Goal: Information Seeking & Learning: Learn about a topic

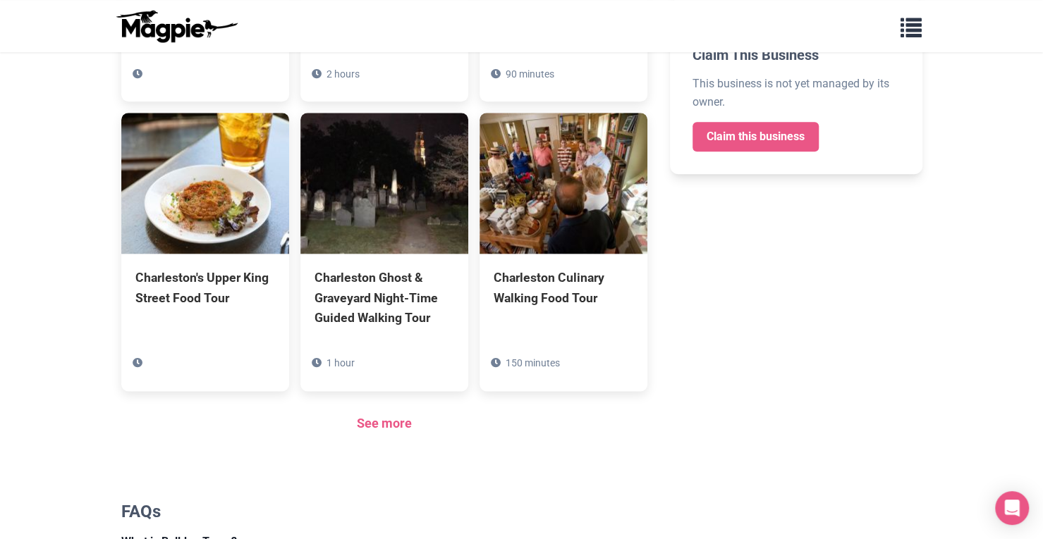
scroll to position [825, 0]
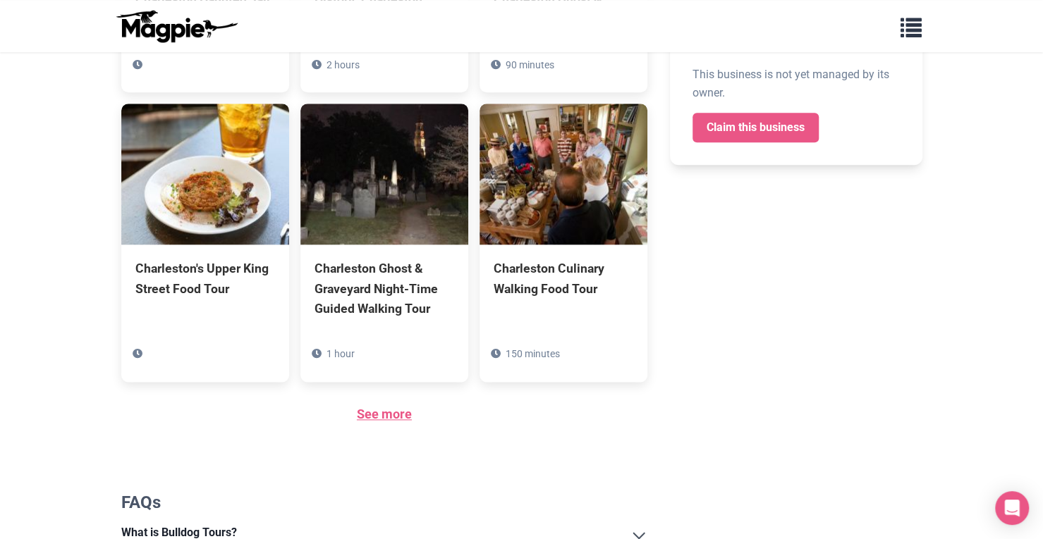
click at [372, 412] on link "See more" at bounding box center [384, 414] width 55 height 15
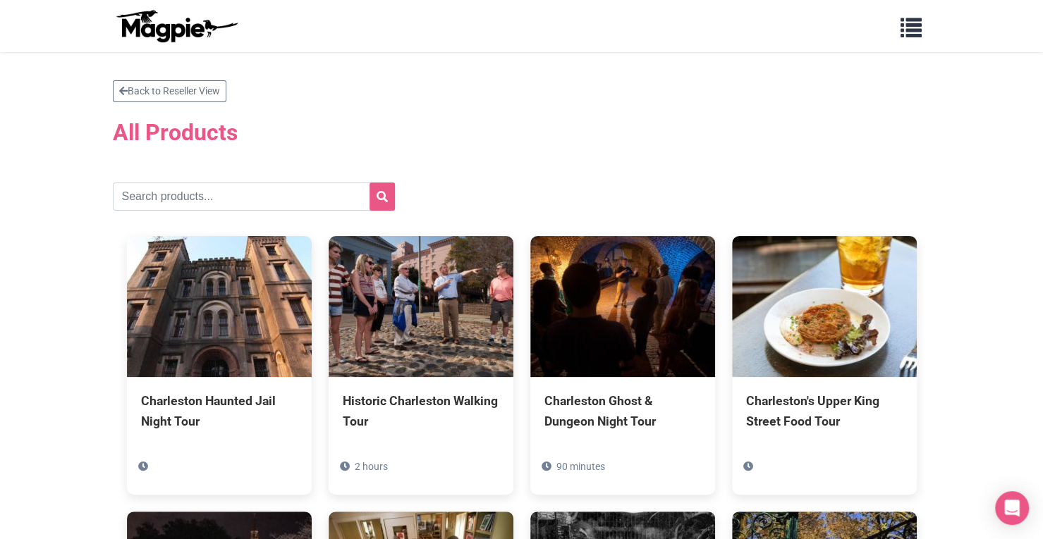
drag, startPoint x: 1052, startPoint y: 79, endPoint x: 1052, endPoint y: -51, distance: 130.4
click at [1042, 0] on html "Problems we solve Products Content Management and Distribution Magpie for Resel…" at bounding box center [521, 445] width 1043 height 891
click at [196, 93] on link "Back to Reseller View" at bounding box center [170, 91] width 114 height 22
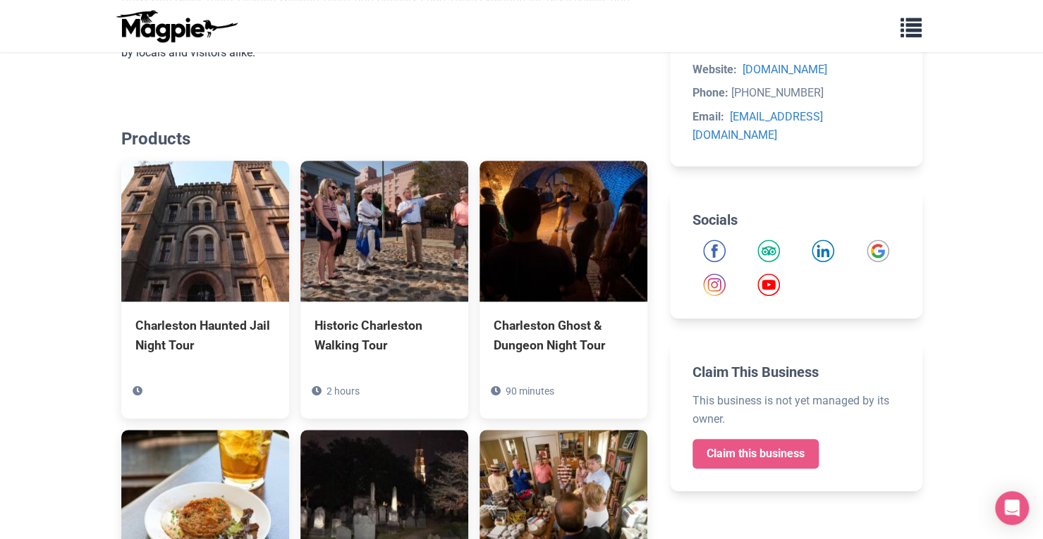
scroll to position [506, 0]
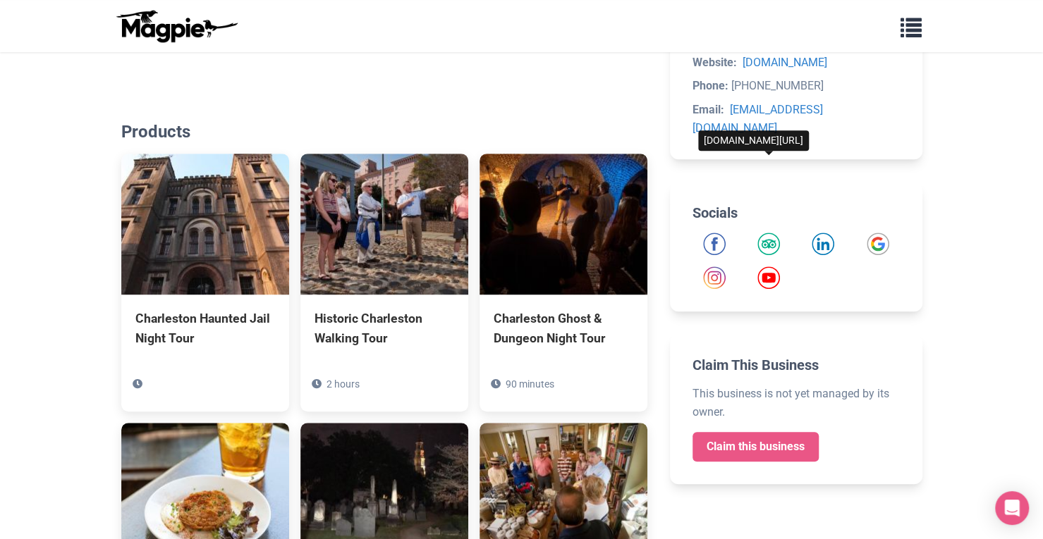
click at [776, 233] on img "Tripadvisor" at bounding box center [768, 244] width 23 height 23
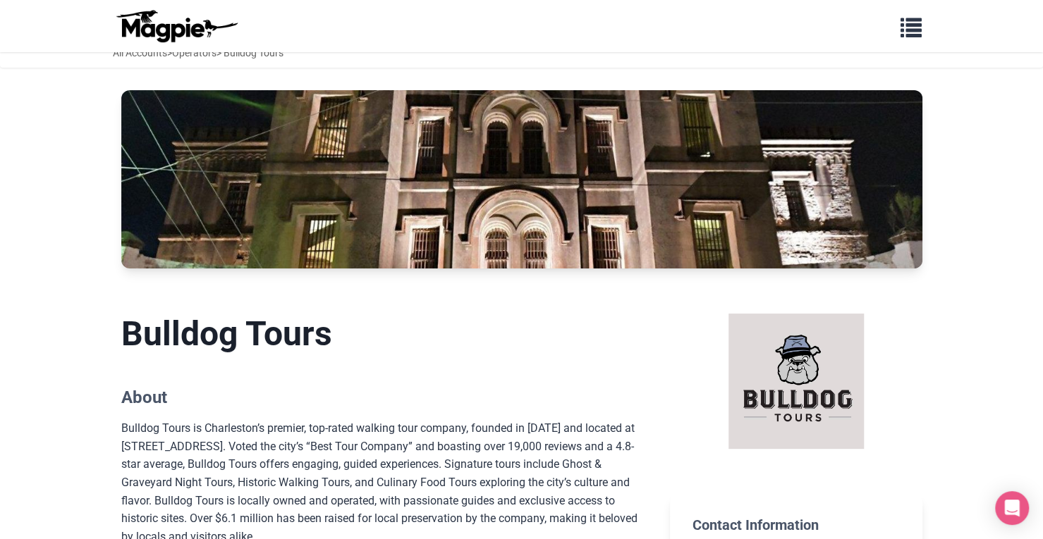
scroll to position [0, 0]
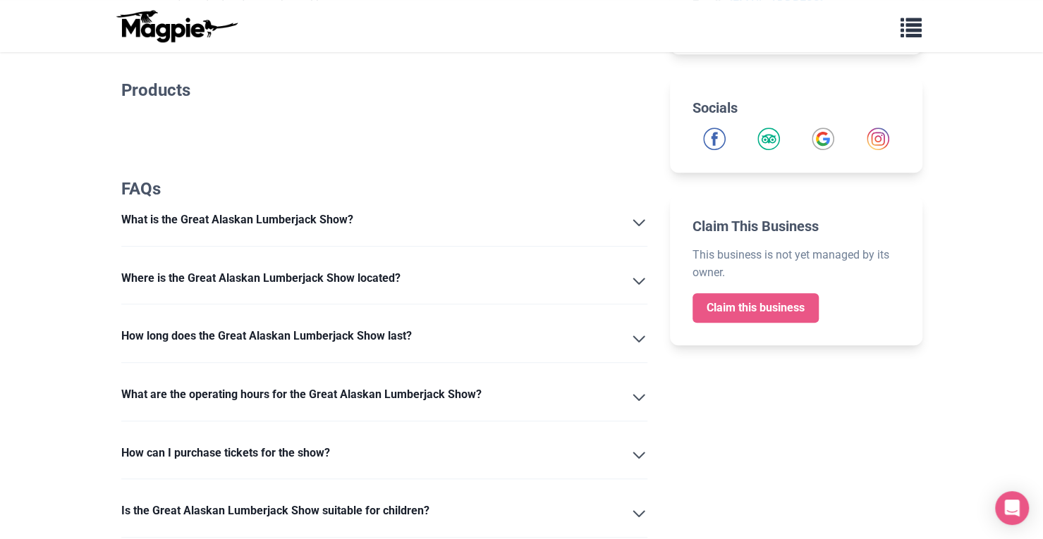
scroll to position [389, 0]
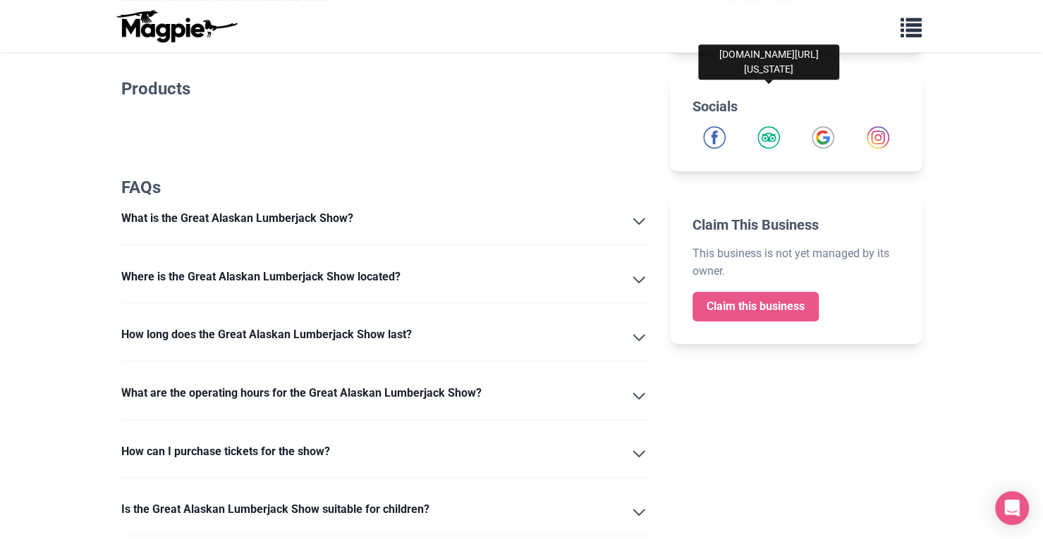
click at [772, 149] on img "Tripadvisor" at bounding box center [768, 137] width 23 height 23
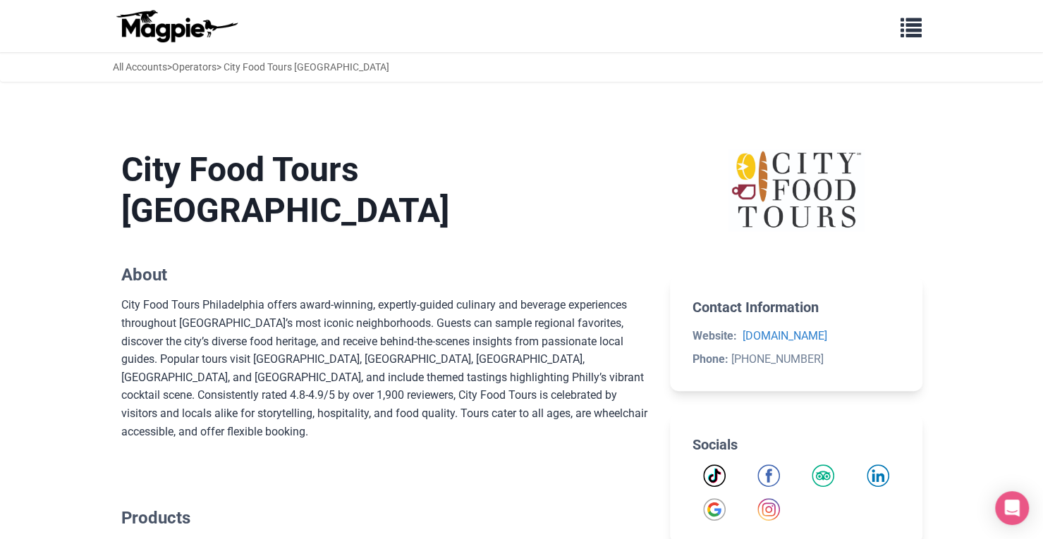
scroll to position [52, 0]
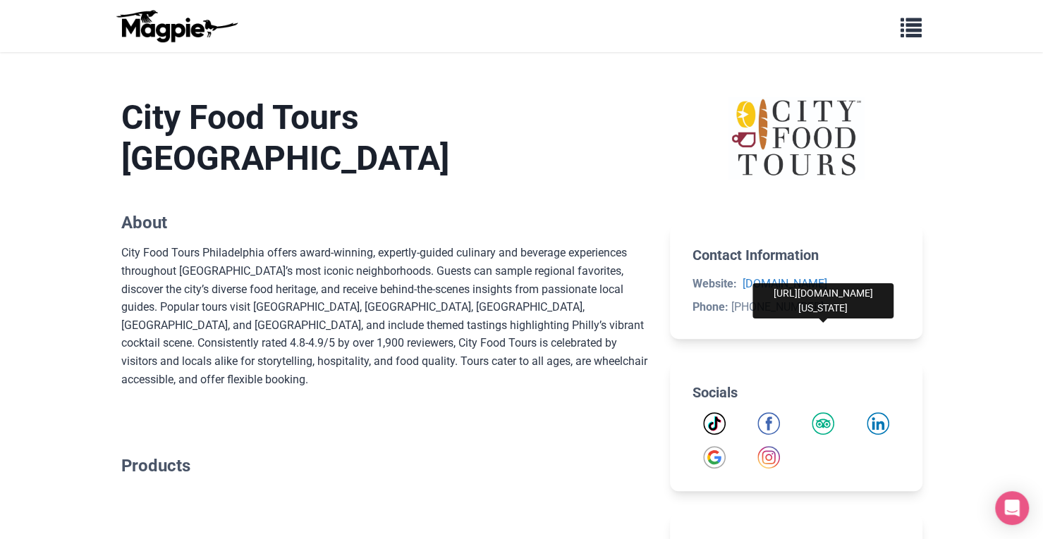
click at [823, 429] on img "Tripadvisor" at bounding box center [823, 423] width 23 height 23
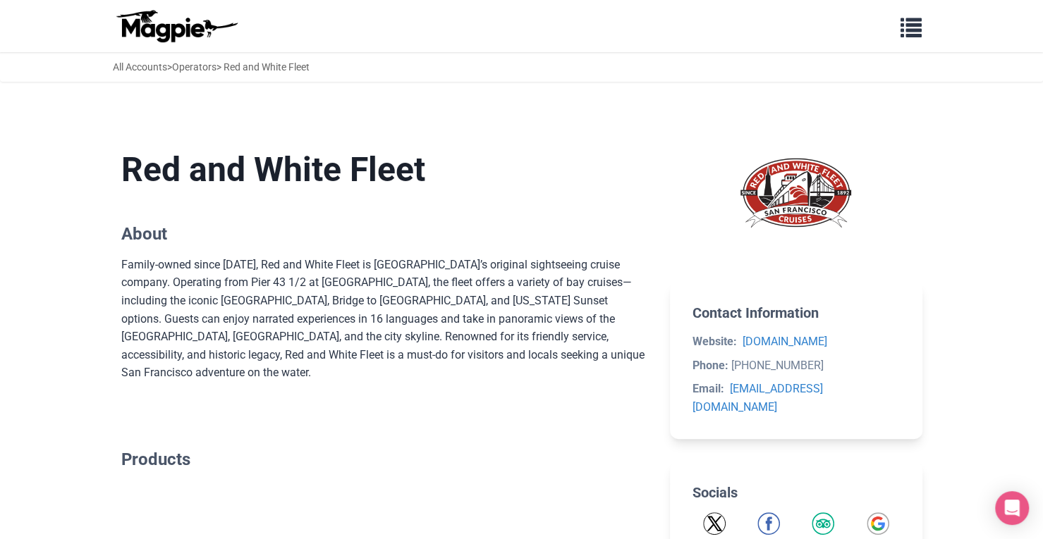
scroll to position [172, 0]
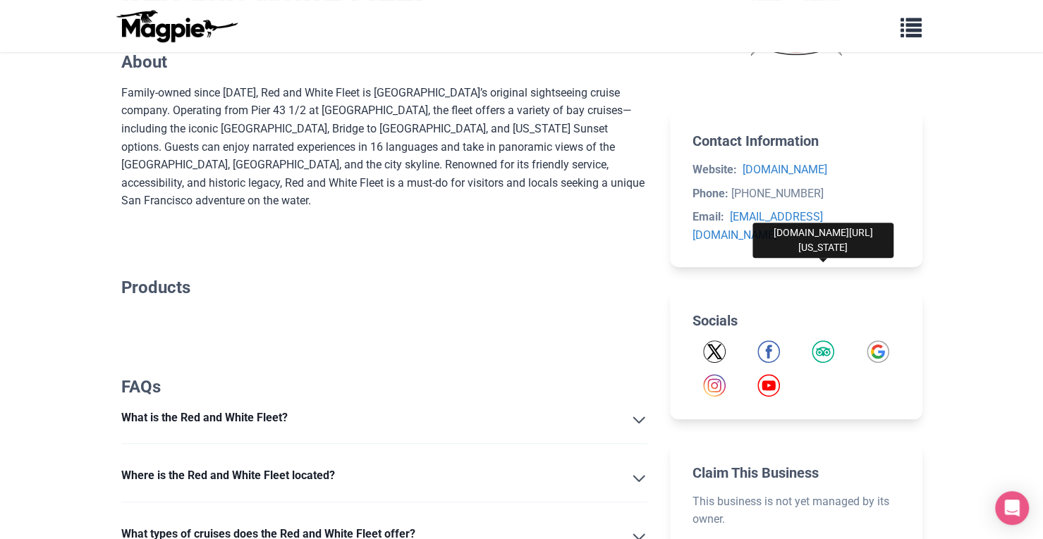
click at [830, 341] on img "Tripadvisor" at bounding box center [823, 352] width 23 height 23
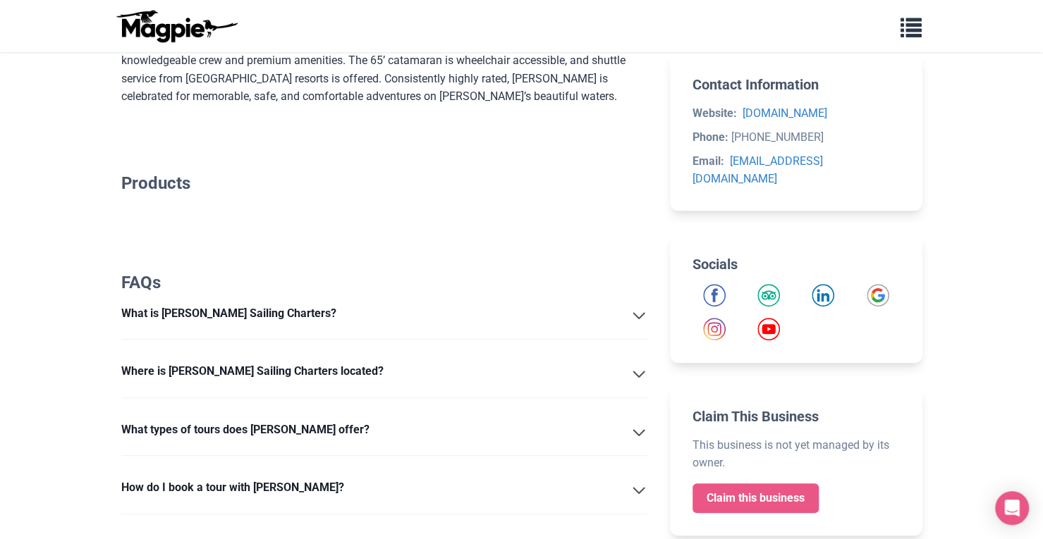
scroll to position [283, 0]
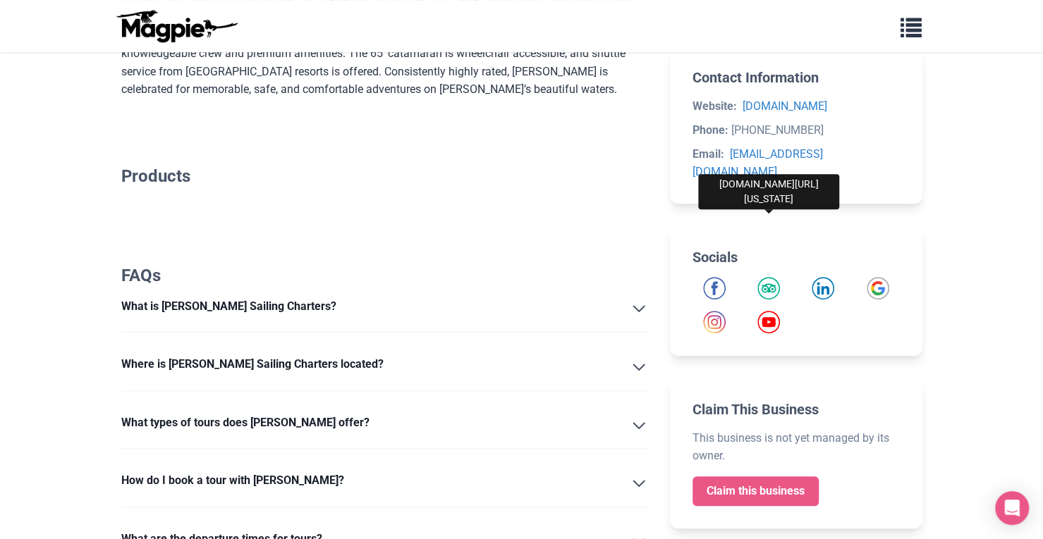
click at [767, 277] on img "Tripadvisor" at bounding box center [768, 288] width 23 height 23
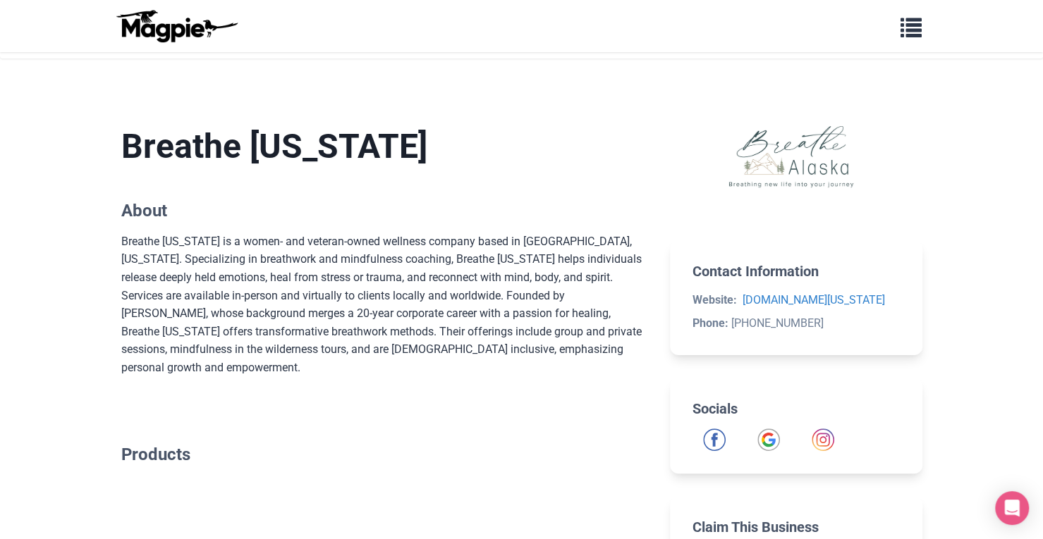
scroll to position [20, 0]
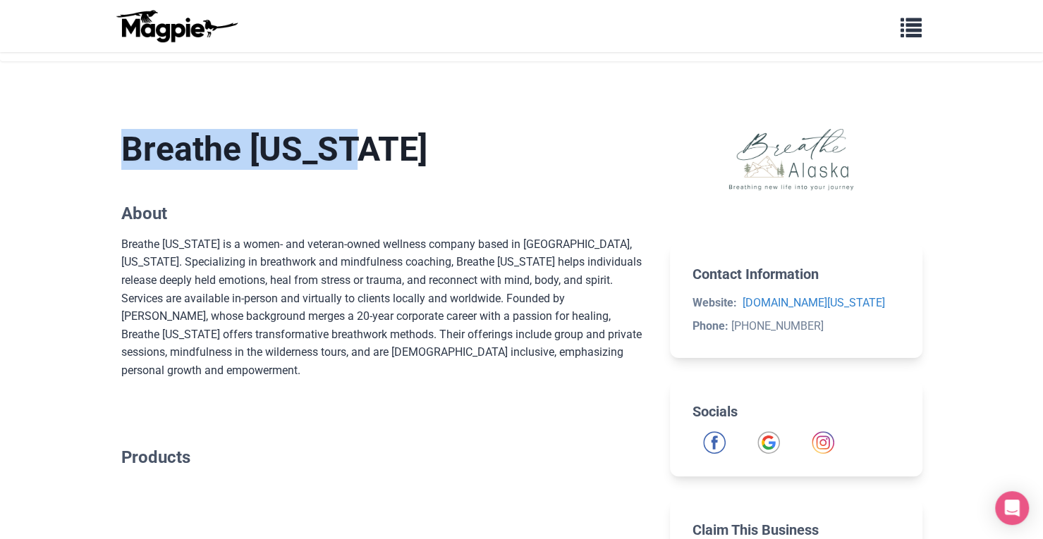
drag, startPoint x: 124, startPoint y: 147, endPoint x: 390, endPoint y: 145, distance: 265.8
click at [390, 145] on h1 "Breathe Alaska" at bounding box center [384, 149] width 527 height 41
